Goal: Task Accomplishment & Management: Complete application form

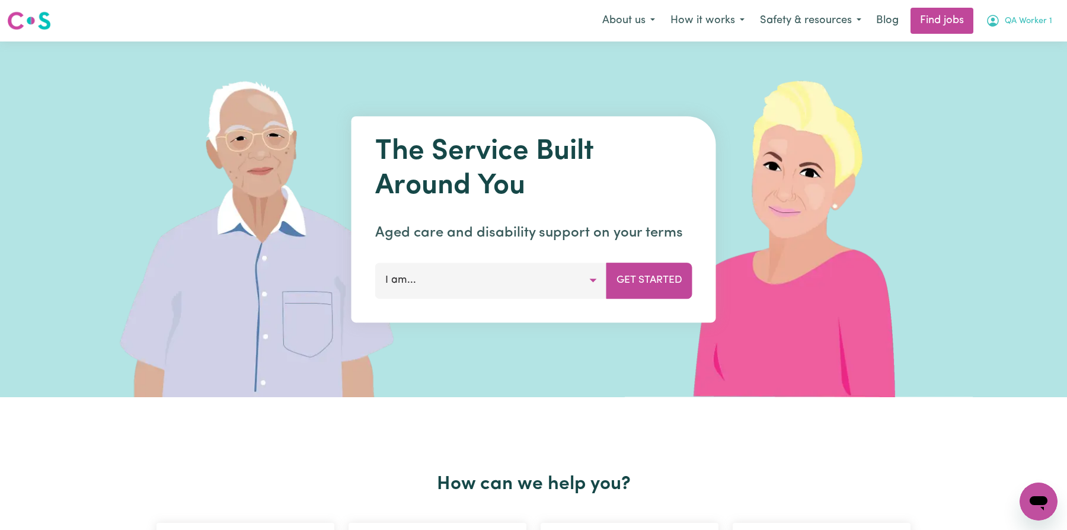
click at [1013, 18] on span "QA Worker 1" at bounding box center [1028, 21] width 47 height 13
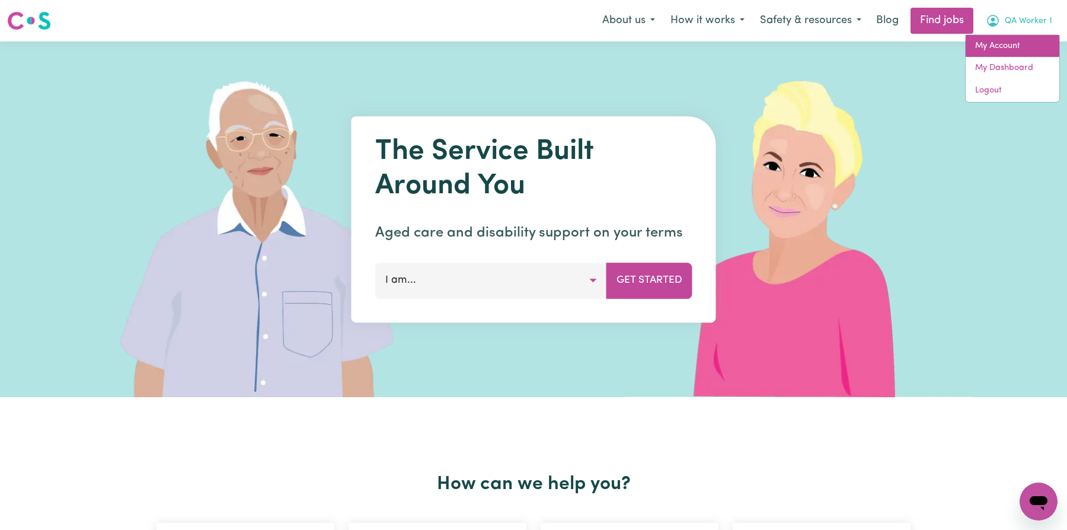
click at [994, 46] on link "My Account" at bounding box center [1013, 46] width 94 height 23
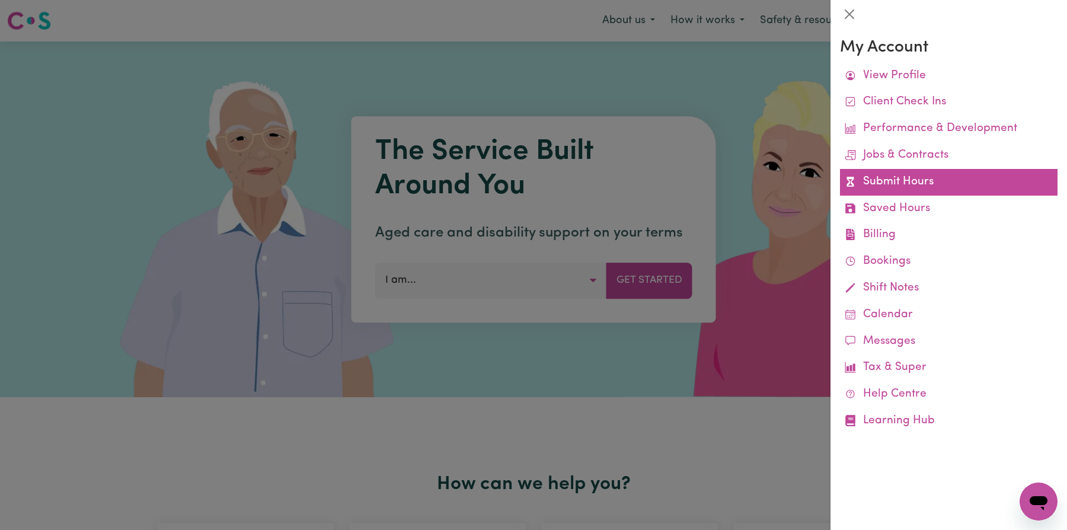
click at [904, 180] on link "Submit Hours" at bounding box center [949, 182] width 218 height 27
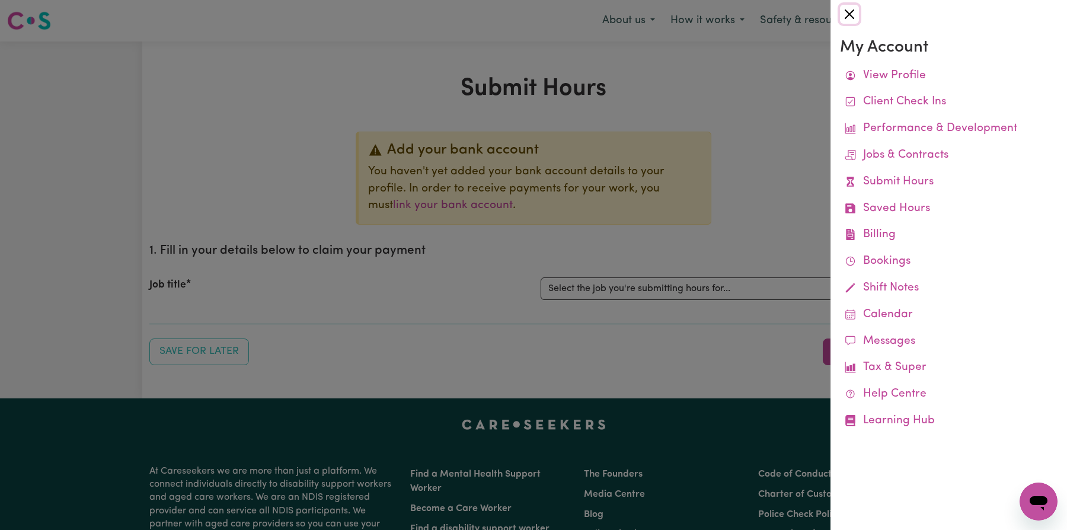
click at [845, 12] on button "Close" at bounding box center [849, 14] width 19 height 19
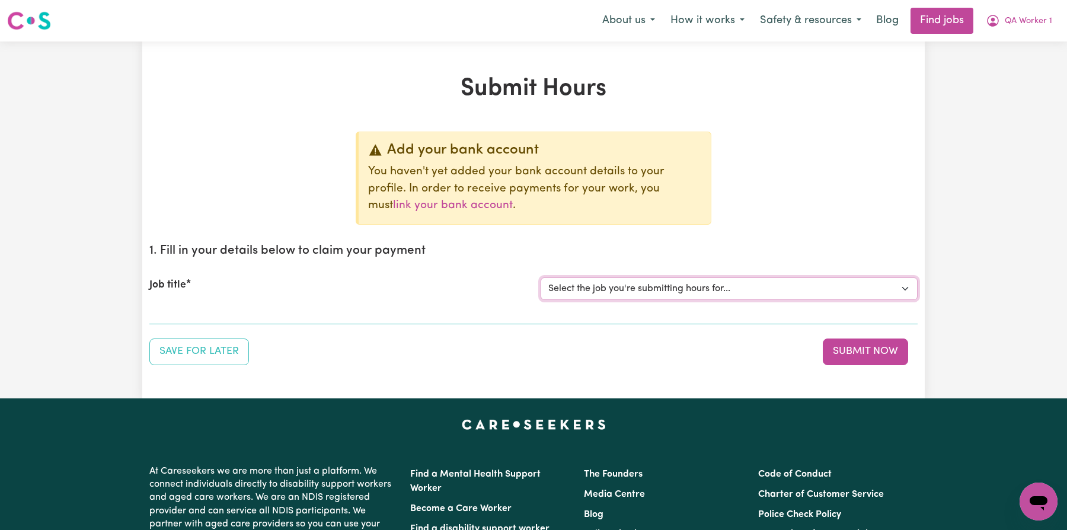
click at [674, 280] on select "Select the job you're submitting hours for... [QA Client 1 Test] QA Aged Care J…" at bounding box center [729, 289] width 377 height 23
click at [664, 286] on select "Select the job you're submitting hours for... [QA Client 1 Test] QA Aged Care J…" at bounding box center [729, 289] width 377 height 23
select select "15199"
click at [541, 278] on select "Select the job you're submitting hours for... [QA Client 1 Test] QA Aged Care J…" at bounding box center [729, 289] width 377 height 23
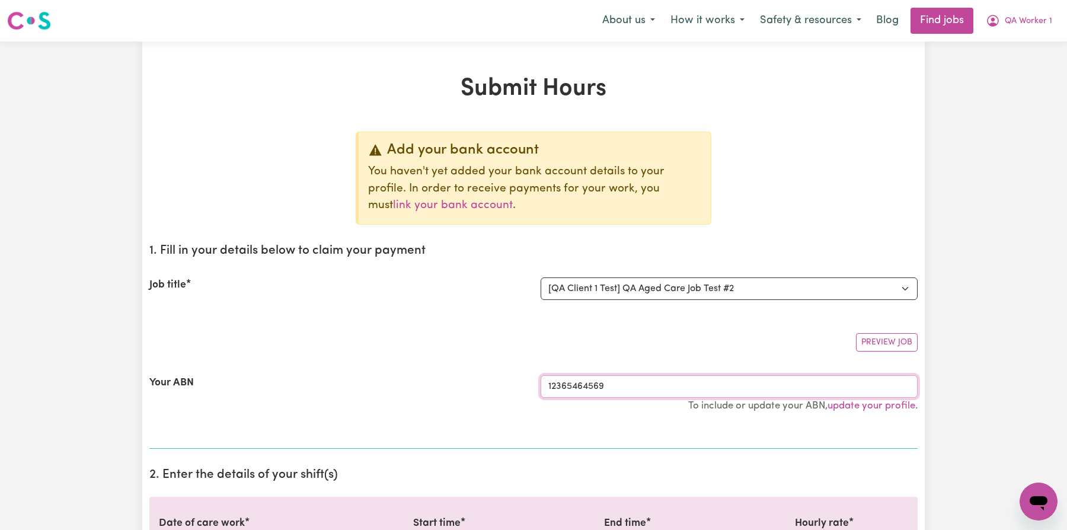
click at [654, 375] on input "12365464569" at bounding box center [729, 386] width 377 height 23
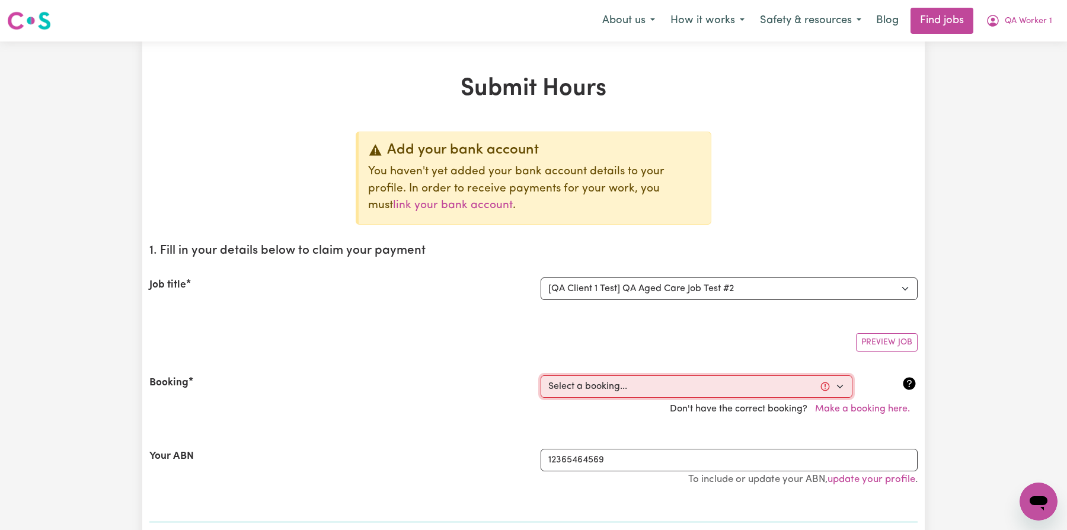
click at [654, 388] on select "Select a booking... Tue, October 7, 2025 - 7:00am to 7:15am (ONE-OFF) Wed, Octo…" at bounding box center [697, 386] width 312 height 23
select select "369167"
click at [541, 375] on select "Select a booking... Tue, October 7, 2025 - 7:00am to 7:15am (ONE-OFF) Wed, Octo…" at bounding box center [697, 386] width 312 height 23
type input "2025-10-07"
type input "7"
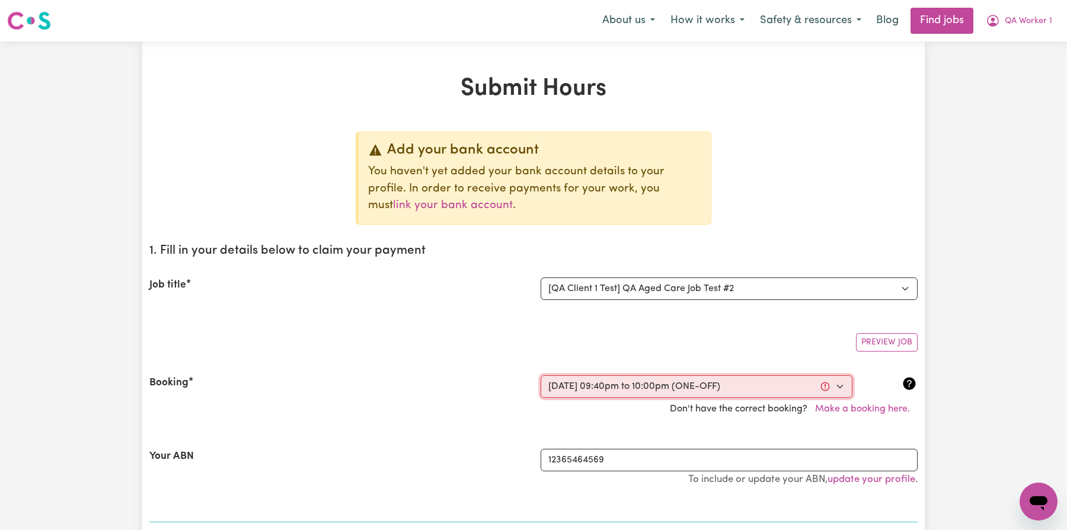
type input "10"
type input "2025"
type input "21:40"
type input "9"
type input "40"
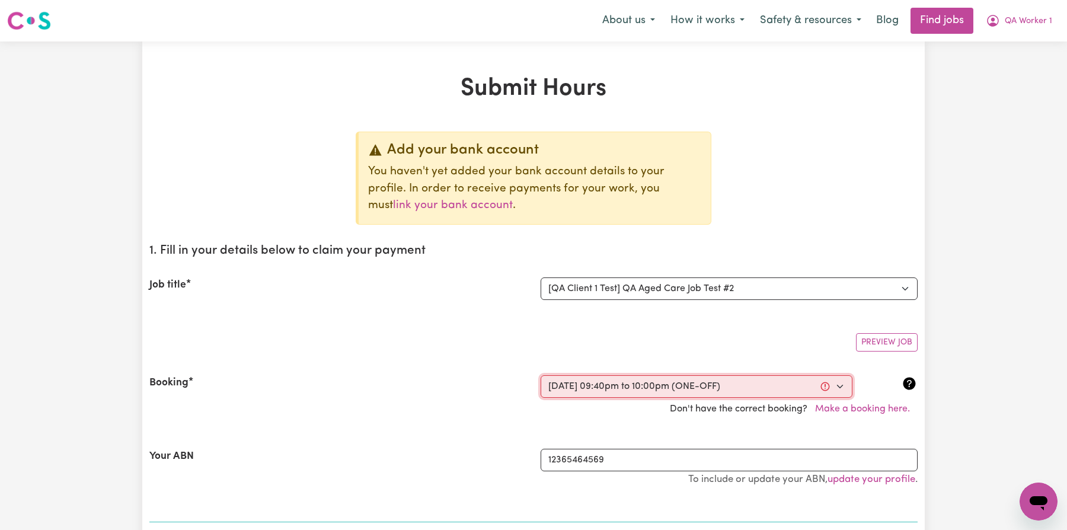
select select "pm"
type input "22:00"
type input "10"
type input "0"
select select "pm"
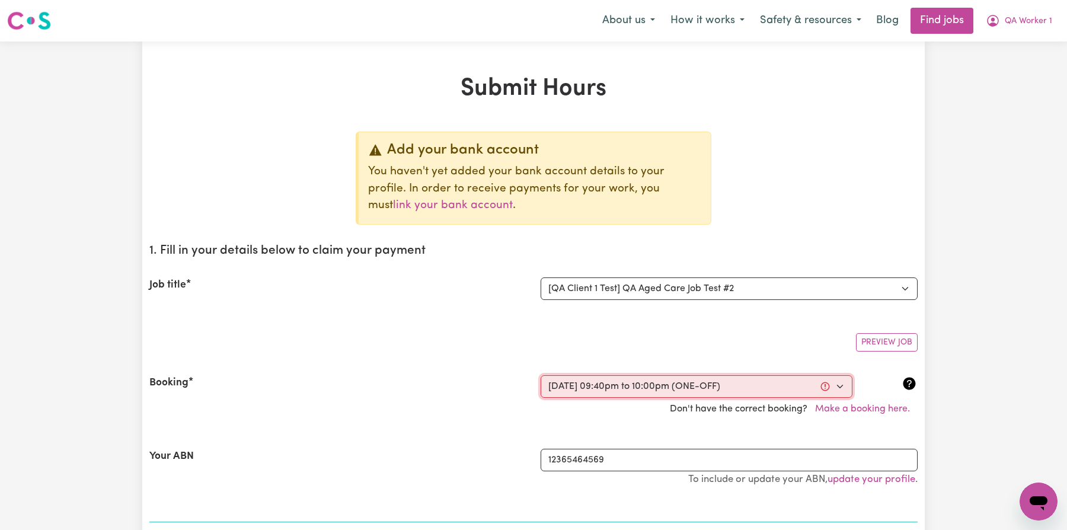
select select "22-Weekday"
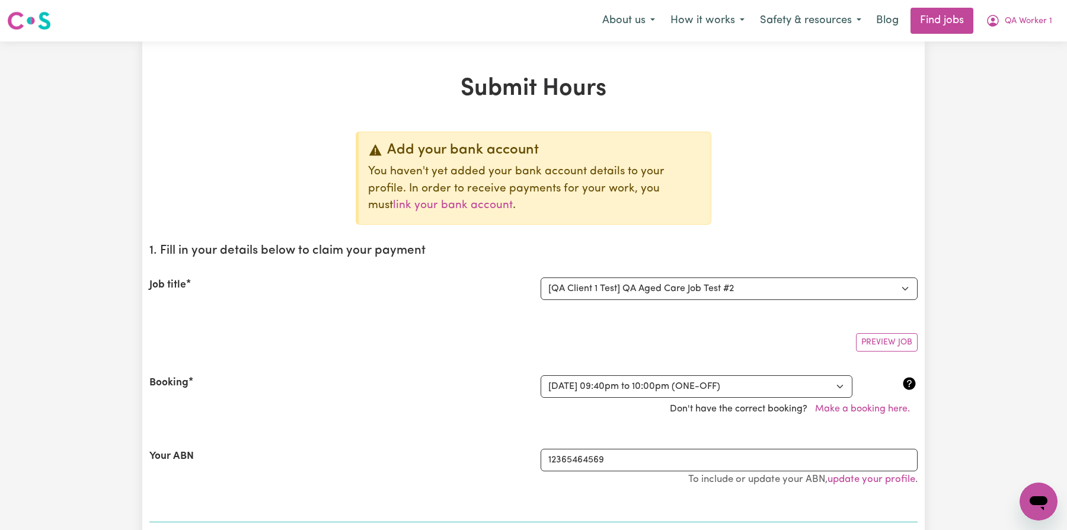
click at [586, 416] on div "Don't have the correct booking? Make a booking here." at bounding box center [533, 409] width 783 height 23
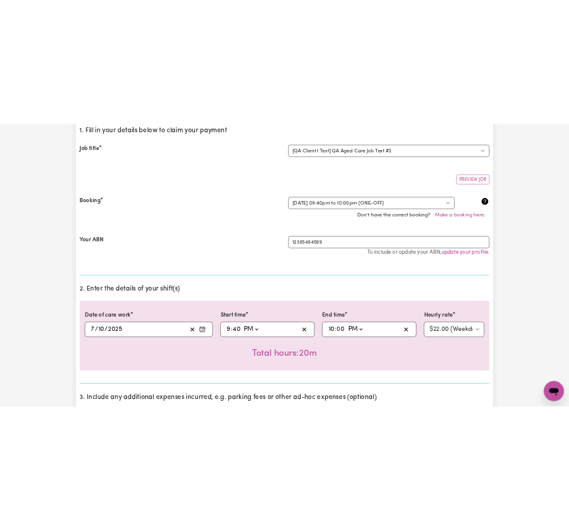
scroll to position [302, 0]
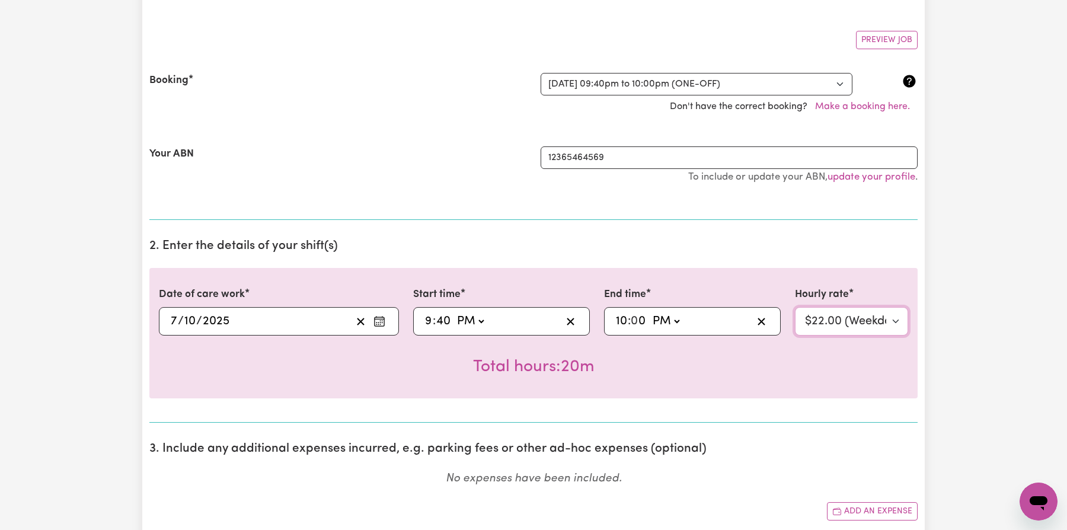
click at [833, 320] on select "Select rate... $22.00 (Weekday)" at bounding box center [851, 321] width 113 height 28
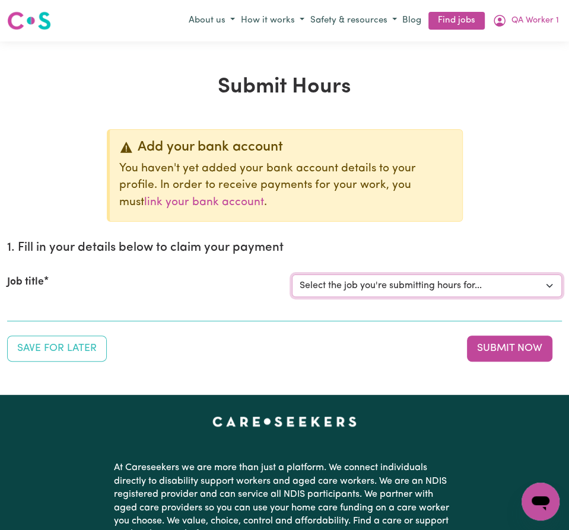
click at [453, 275] on select "Select the job you're submitting hours for... [QA Client 1 Test] QA Aged Care J…" at bounding box center [427, 286] width 270 height 23
select select "15199"
click at [292, 275] on select "Select the job you're submitting hours for... [QA Client 1 Test] QA Aged Care J…" at bounding box center [427, 286] width 270 height 23
